Goal: Information Seeking & Learning: Learn about a topic

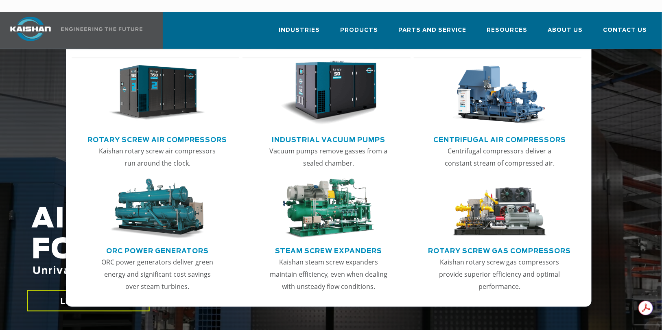
click at [500, 100] on img "Main menu" at bounding box center [500, 93] width 96 height 65
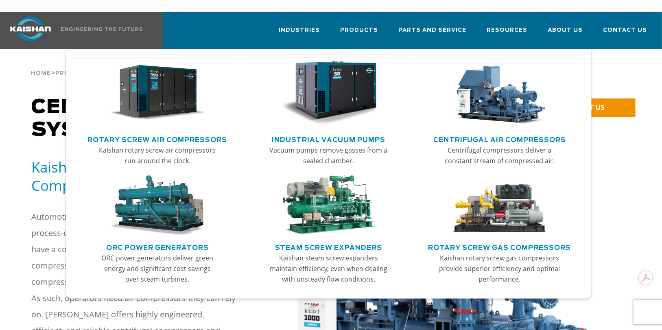
click at [159, 196] on img "Main menu" at bounding box center [157, 205] width 96 height 60
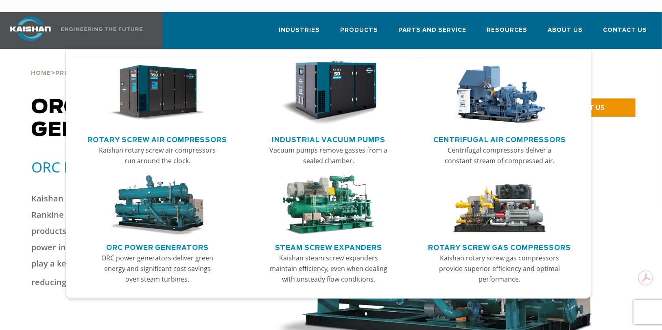
click at [326, 212] on img "Main menu" at bounding box center [328, 205] width 96 height 60
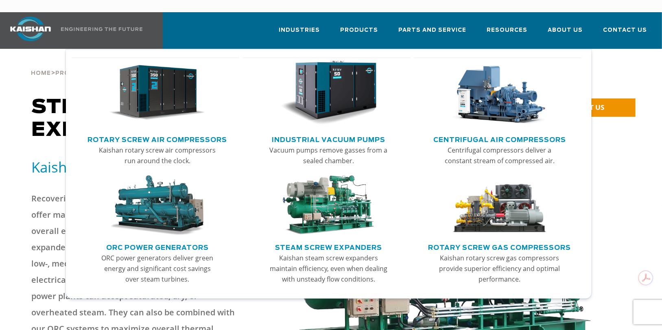
click at [501, 201] on img "Main menu" at bounding box center [500, 205] width 96 height 60
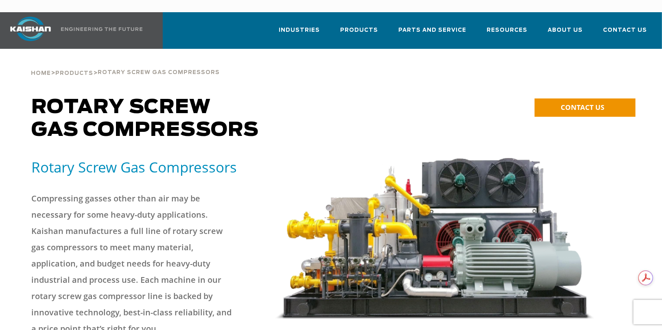
click at [69, 27] on img at bounding box center [101, 29] width 81 height 4
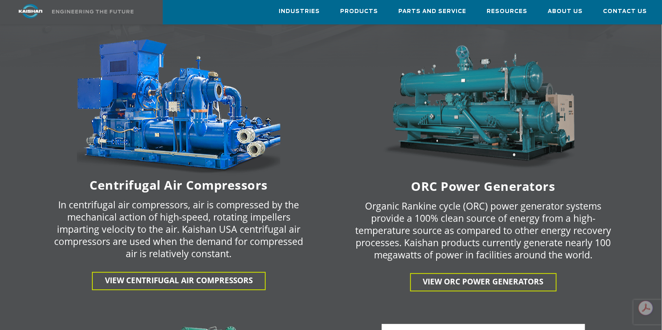
scroll to position [1383, 0]
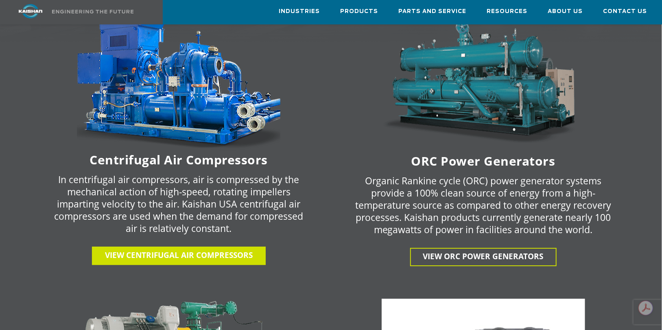
click at [213, 250] on span "View centrifugal air compressors" at bounding box center [179, 255] width 148 height 11
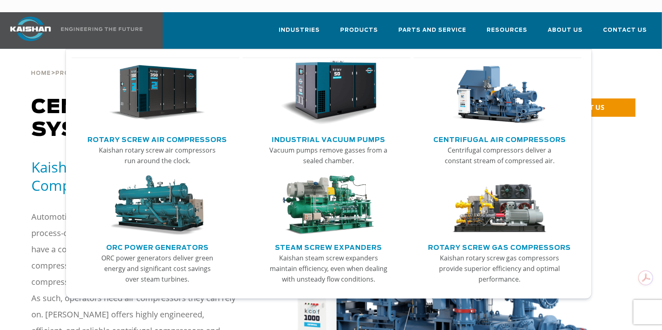
click at [161, 93] on img "Main menu" at bounding box center [157, 93] width 96 height 65
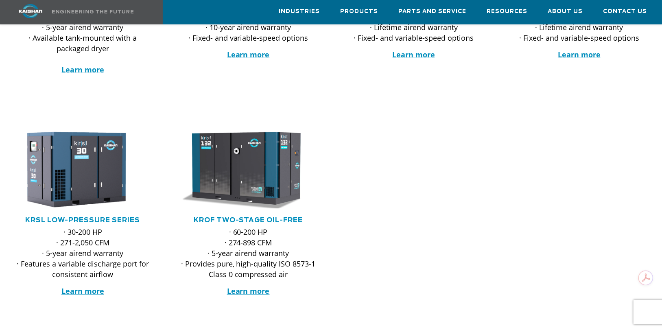
scroll to position [325, 0]
